Goal: Task Accomplishment & Management: Manage account settings

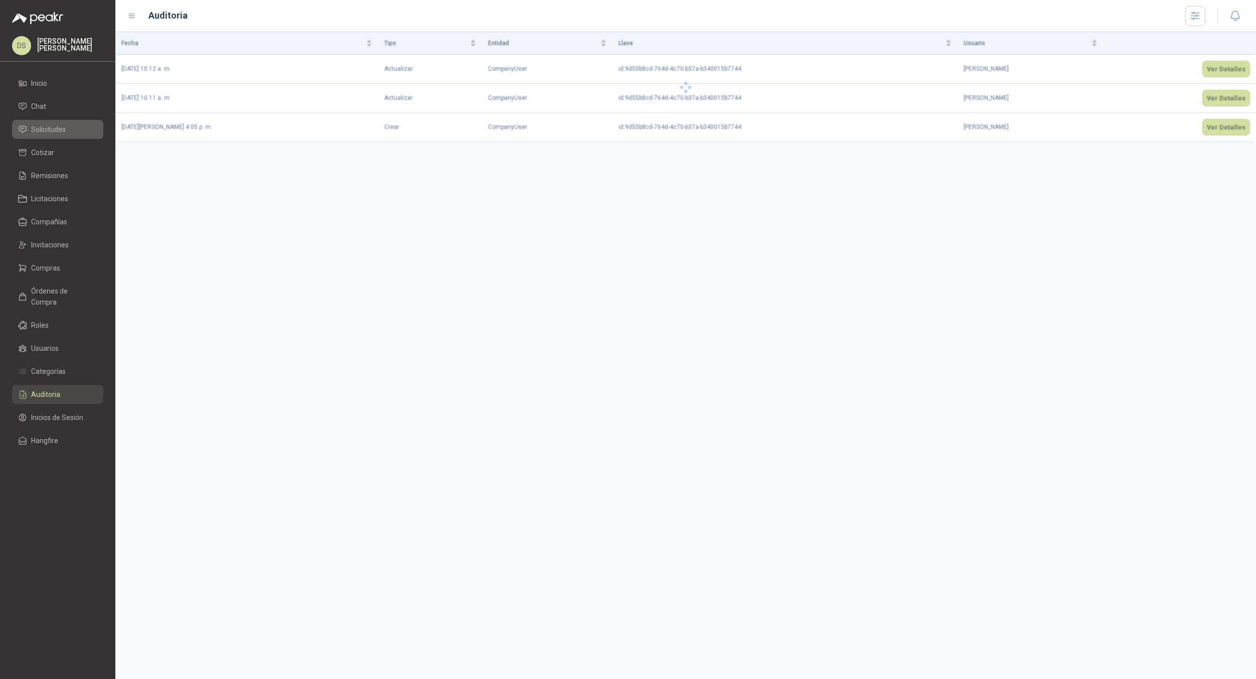
click at [62, 128] on span "Solicitudes" at bounding box center [48, 129] width 35 height 11
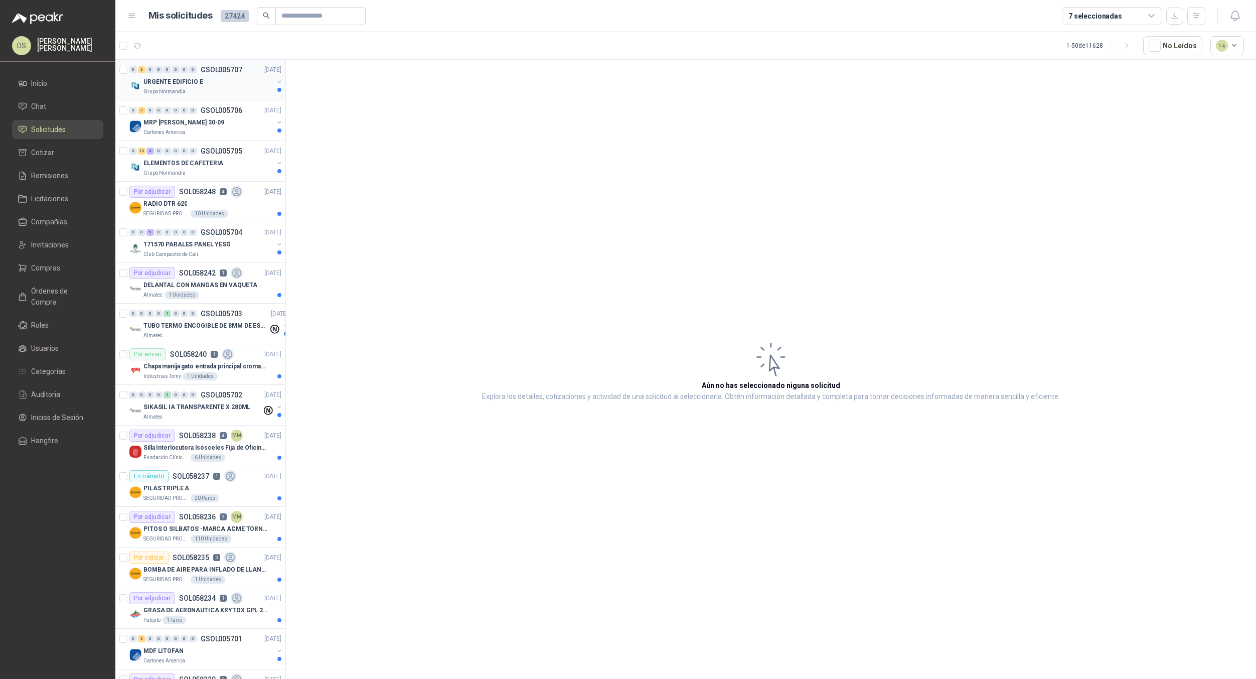
click at [206, 81] on div "URGENTE EDIFICIO E" at bounding box center [208, 82] width 130 height 12
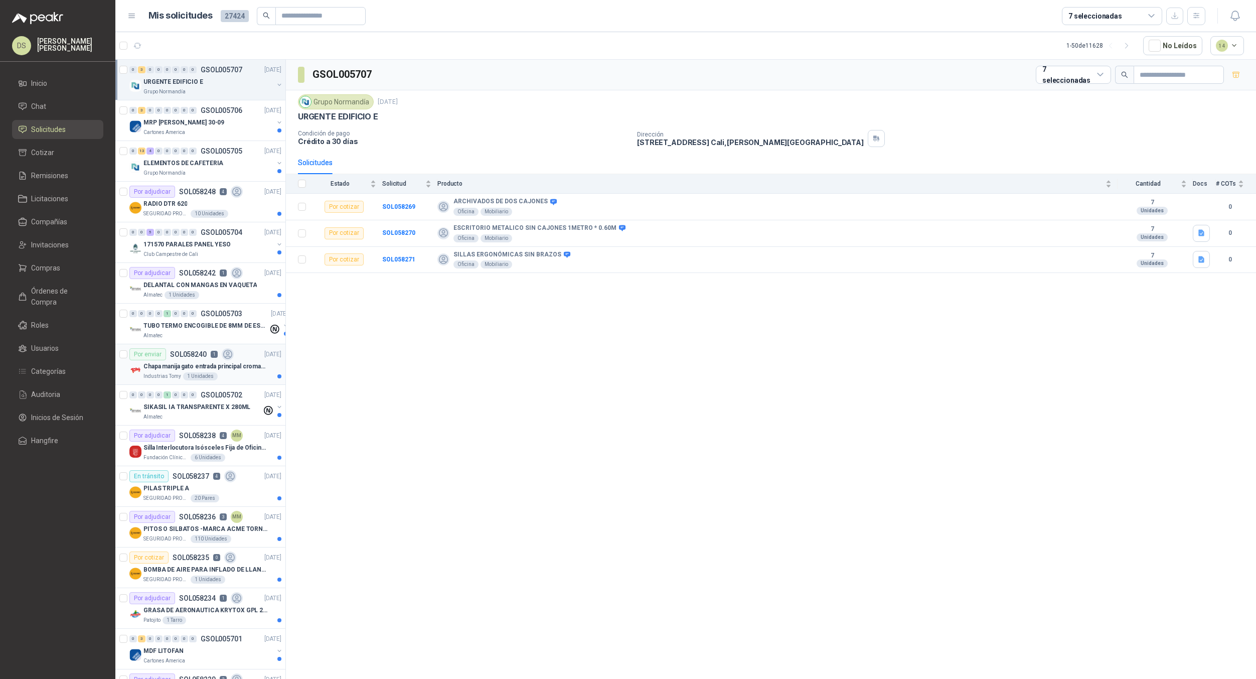
click at [181, 355] on p "SOL058240" at bounding box center [188, 354] width 37 height 7
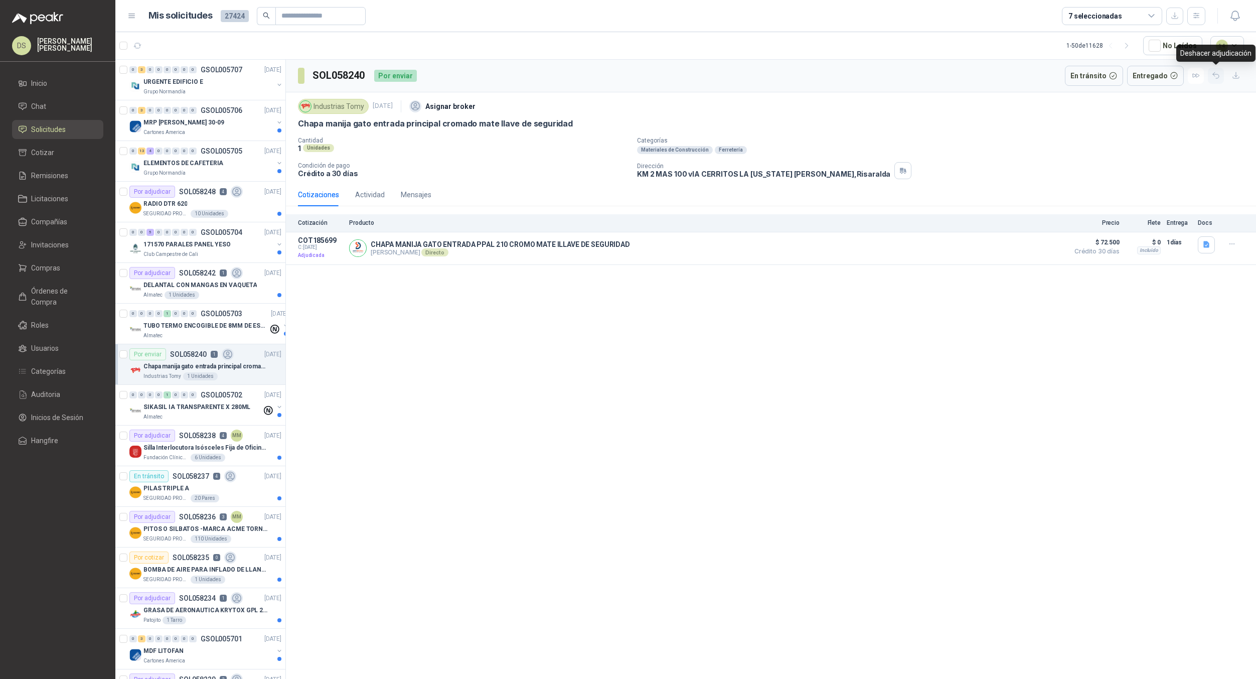
click at [1218, 75] on icon "button" at bounding box center [1216, 76] width 6 height 6
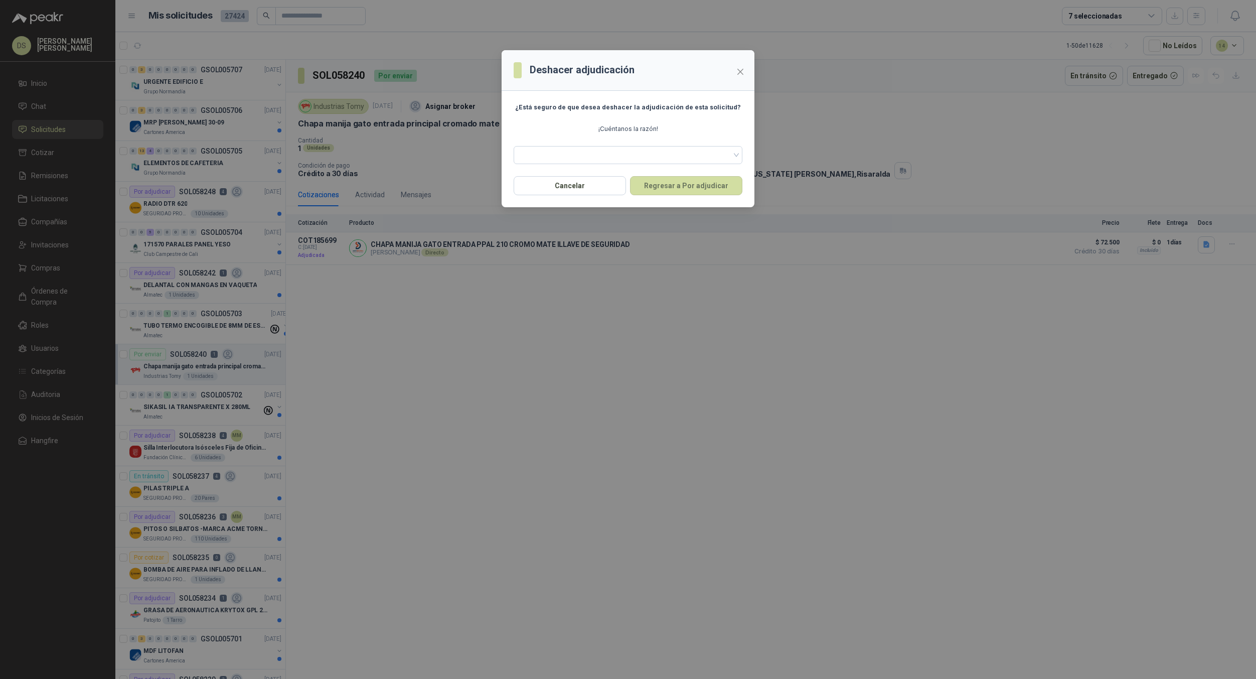
click at [553, 69] on h3 "Deshacer adjudicación" at bounding box center [582, 70] width 105 height 16
drag, startPoint x: 553, startPoint y: 69, endPoint x: 607, endPoint y: 69, distance: 54.2
click at [607, 69] on h3 "Deshacer adjudicación" at bounding box center [582, 70] width 105 height 16
copy h3 "Deshacer adjudicación"
